Goal: Task Accomplishment & Management: Manage account settings

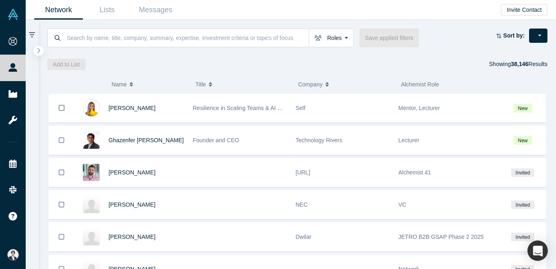
click at [550, 35] on div "Roles Founders Mentors Angels VCs Corporate Innovator Service Providers Press S…" at bounding box center [298, 45] width 518 height 50
click at [542, 35] on button "button" at bounding box center [538, 36] width 18 height 14
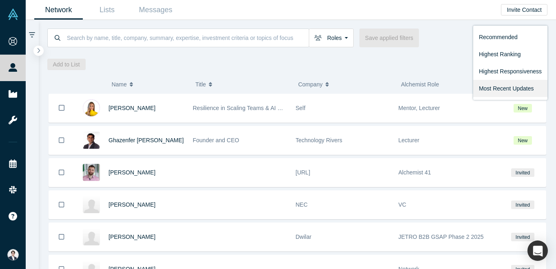
click at [509, 87] on link "Most Recent Updates" at bounding box center [511, 88] width 74 height 17
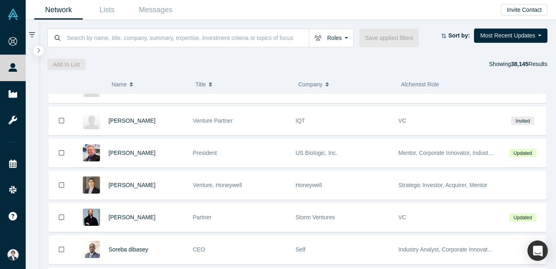
scroll to position [1602, 0]
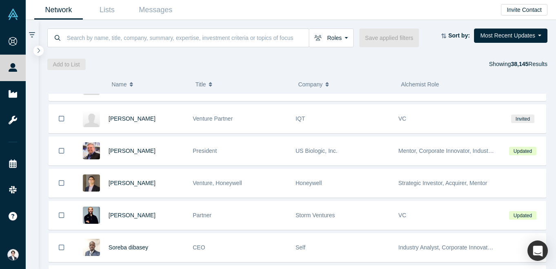
click at [249, 183] on div "Venture, Honeywell" at bounding box center [240, 183] width 94 height 28
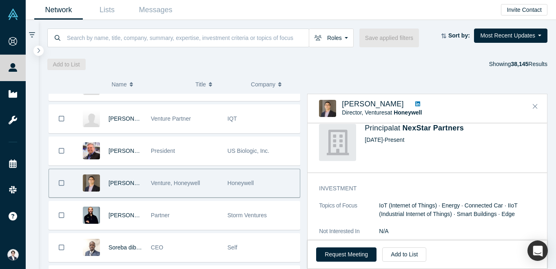
scroll to position [301, 0]
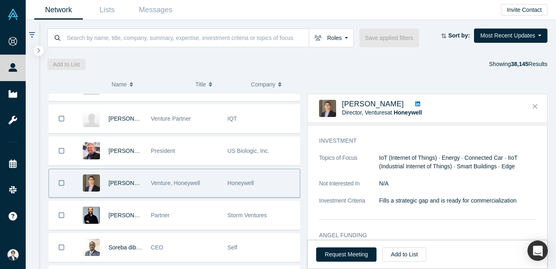
click at [534, 99] on div "[PERSON_NAME] Director, Ventures at Honeywell ( 7 )" at bounding box center [428, 109] width 240 height 29
click at [535, 102] on button "Close" at bounding box center [535, 106] width 12 height 13
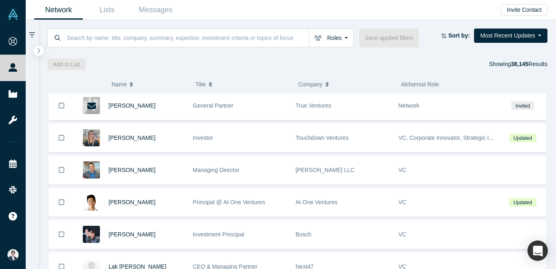
scroll to position [1848, 0]
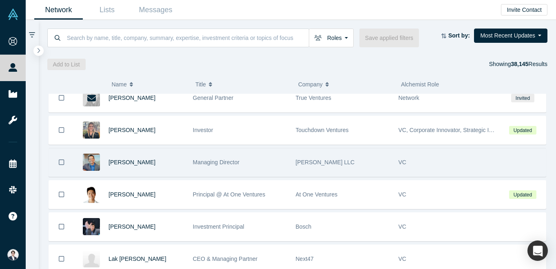
click at [270, 169] on div "Managing Director" at bounding box center [240, 163] width 94 height 28
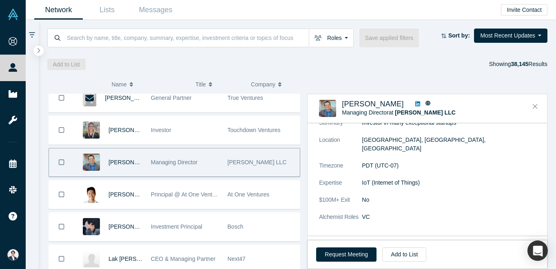
scroll to position [70, 0]
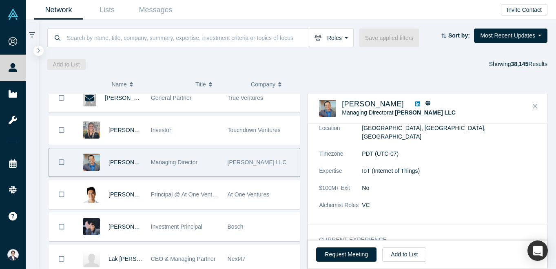
click at [416, 105] on icon at bounding box center [418, 104] width 5 height 5
click at [426, 102] on icon at bounding box center [428, 103] width 5 height 5
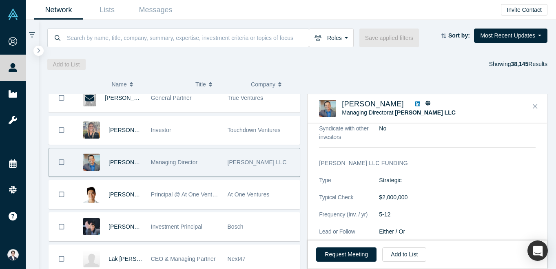
scroll to position [456, 0]
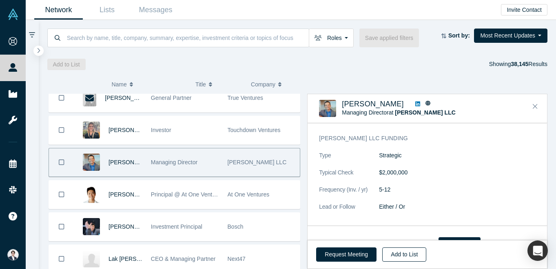
click at [405, 252] on button "Add to List" at bounding box center [404, 255] width 44 height 14
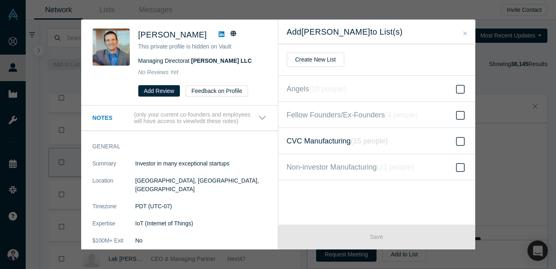
click at [380, 146] on span "CVC Manufacturing ( 15 people )" at bounding box center [337, 141] width 101 height 11
click at [0, 0] on input "CVC Manufacturing ( 15 people )" at bounding box center [0, 0] width 0 height 0
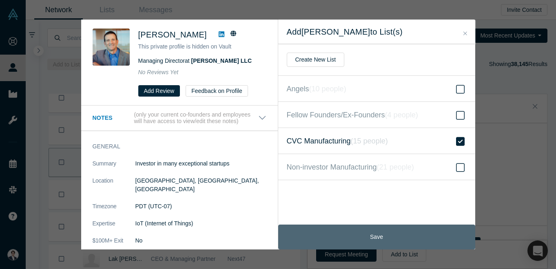
click at [373, 232] on button "Save" at bounding box center [376, 237] width 197 height 25
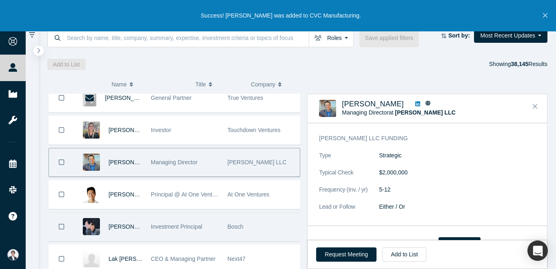
scroll to position [1893, 0]
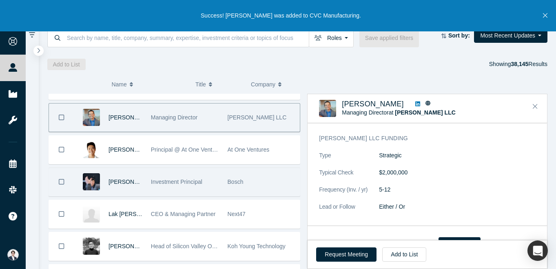
click at [206, 178] on div "Investment Principal" at bounding box center [185, 182] width 68 height 28
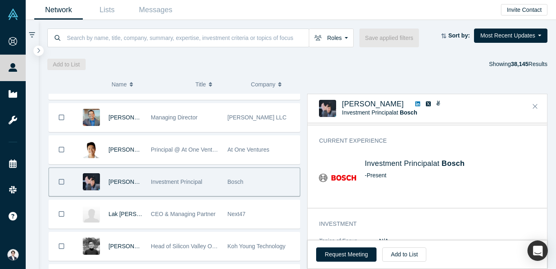
scroll to position [153, 0]
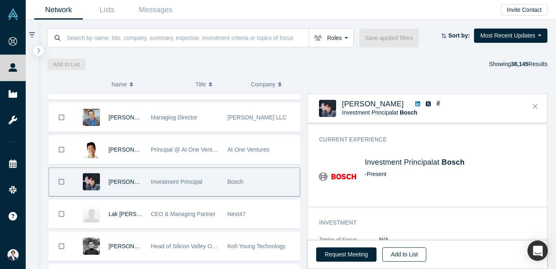
click at [410, 248] on button "Add to List" at bounding box center [404, 255] width 44 height 14
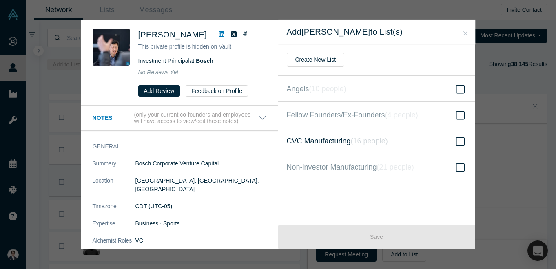
click at [377, 140] on icon "( 16 people )" at bounding box center [369, 141] width 37 height 8
click at [0, 0] on input "CVC Manufacturing ( 16 people )" at bounding box center [0, 0] width 0 height 0
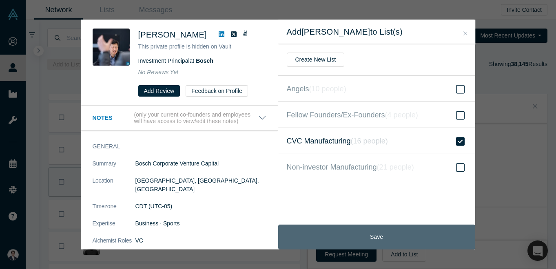
click at [369, 237] on button "Save" at bounding box center [376, 237] width 197 height 25
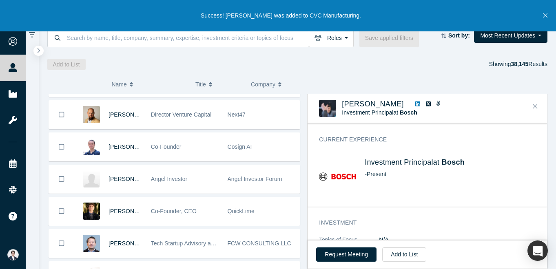
scroll to position [2166, 0]
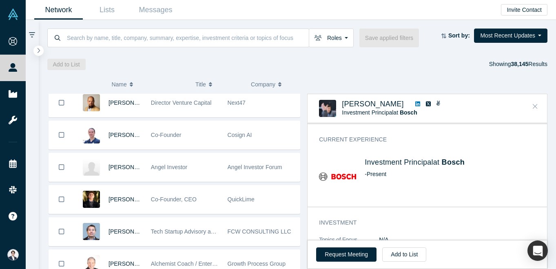
click at [532, 102] on button "Close" at bounding box center [535, 106] width 12 height 13
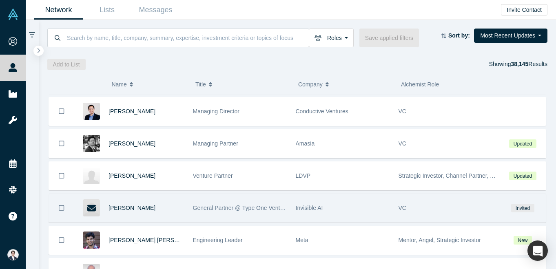
scroll to position [4124, 0]
click at [308, 209] on span "Invisible AI" at bounding box center [309, 208] width 27 height 7
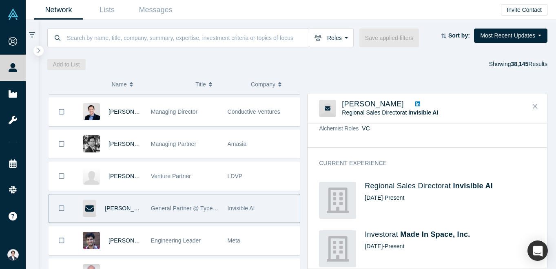
scroll to position [140, 0]
click at [534, 103] on icon "Close" at bounding box center [535, 106] width 5 height 7
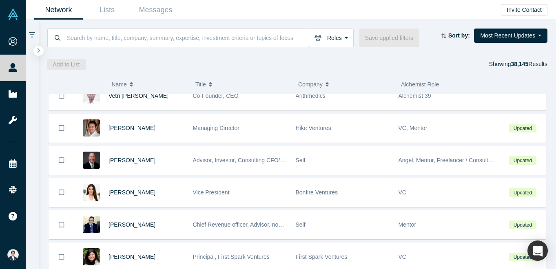
scroll to position [4402, 0]
